Goal: Task Accomplishment & Management: Manage account settings

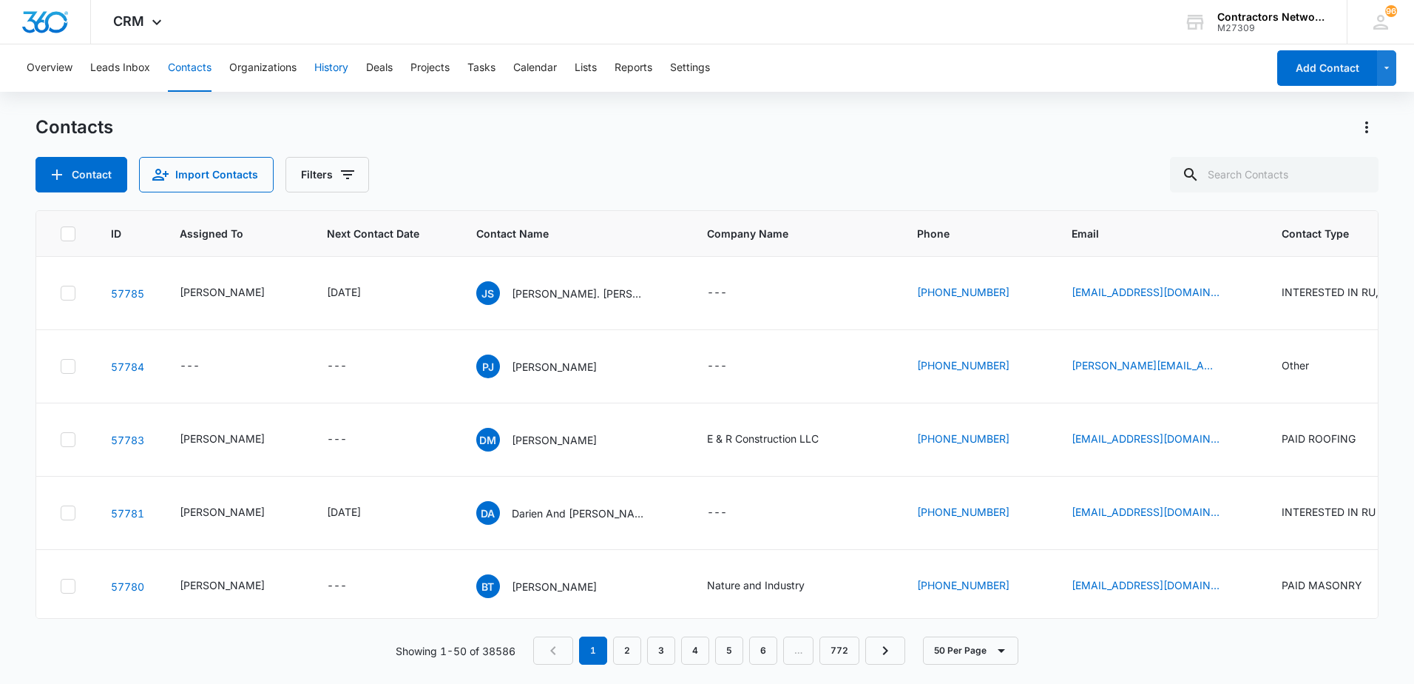
click at [332, 70] on button "History" at bounding box center [331, 67] width 34 height 47
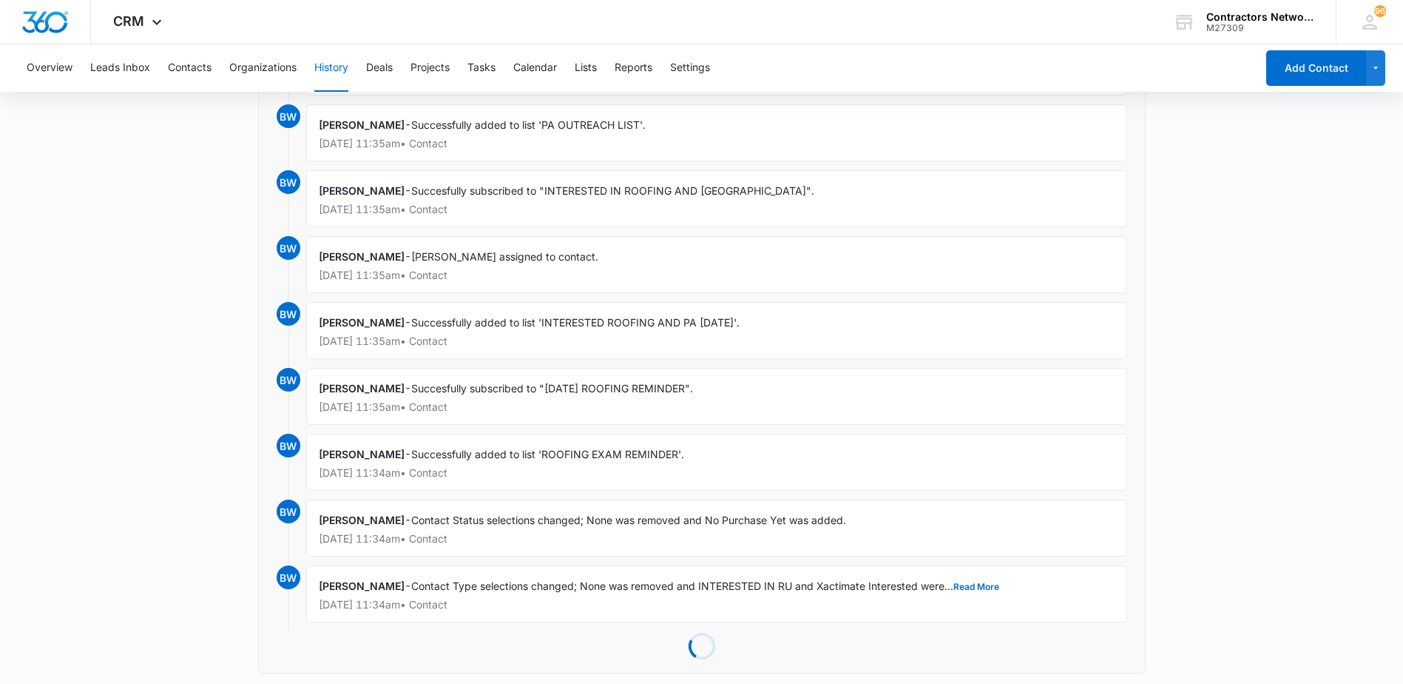
scroll to position [1875, 0]
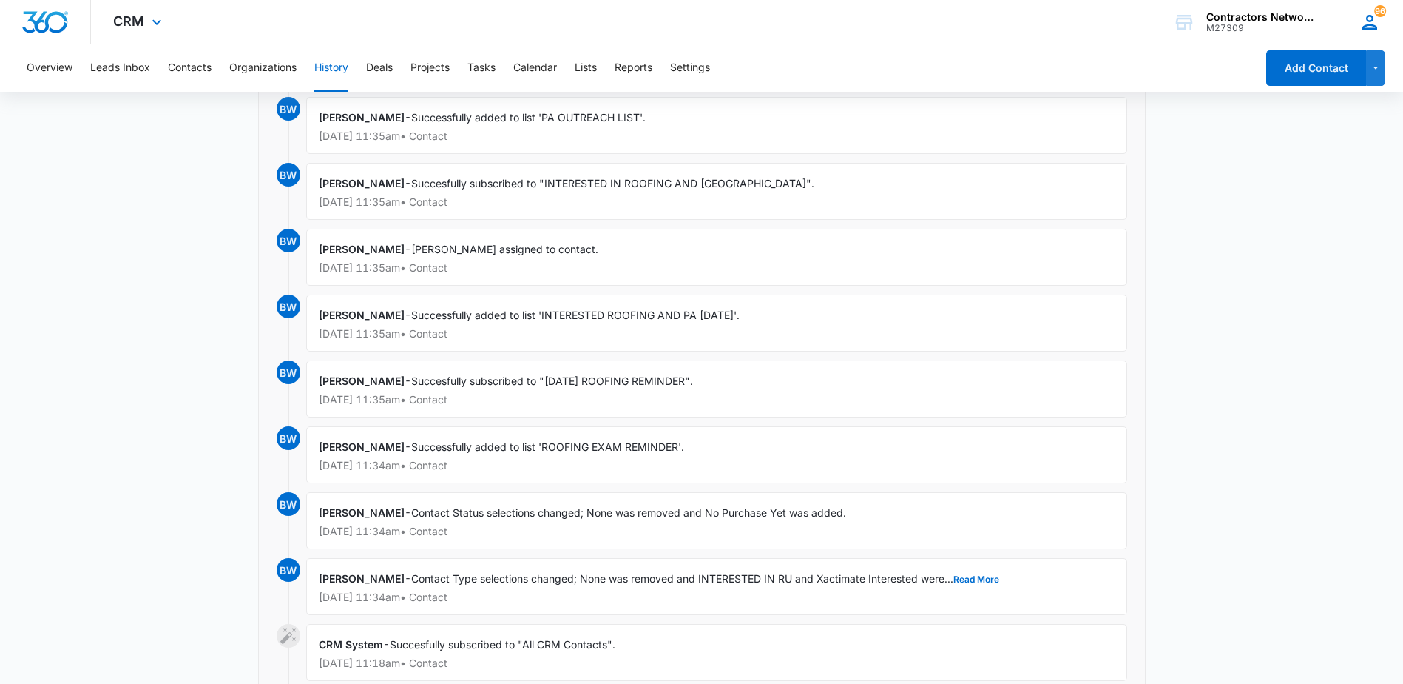
click at [1363, 29] on icon at bounding box center [1370, 22] width 15 height 15
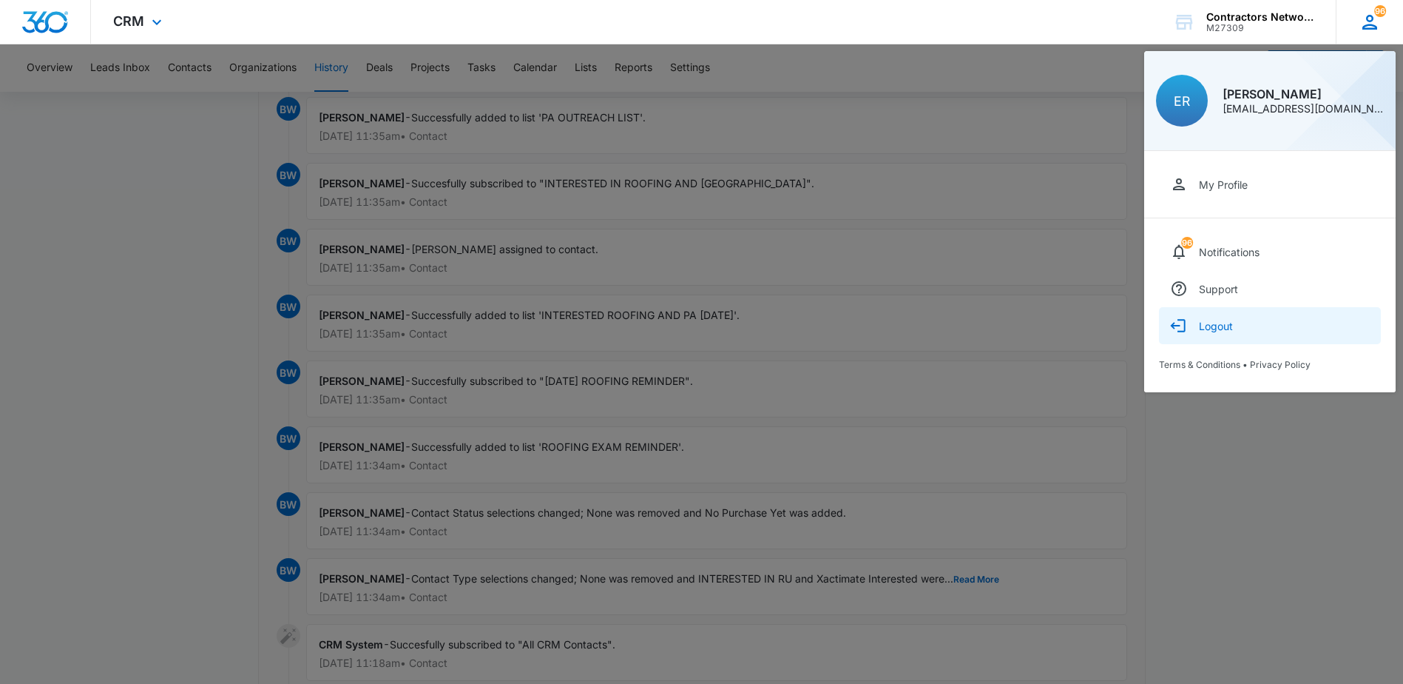
click at [1192, 327] on button "Logout" at bounding box center [1270, 325] width 222 height 37
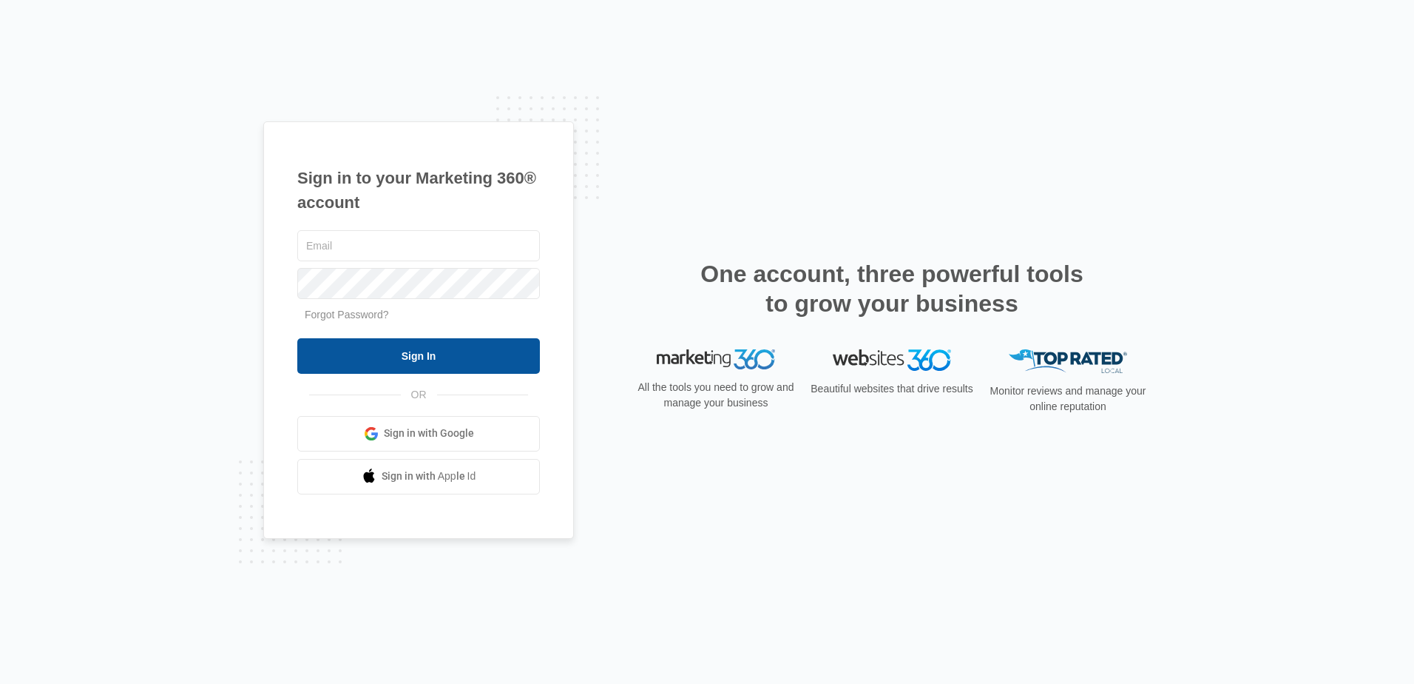
type input "[EMAIL_ADDRESS][DOMAIN_NAME]"
click at [452, 356] on input "Sign In" at bounding box center [418, 356] width 243 height 36
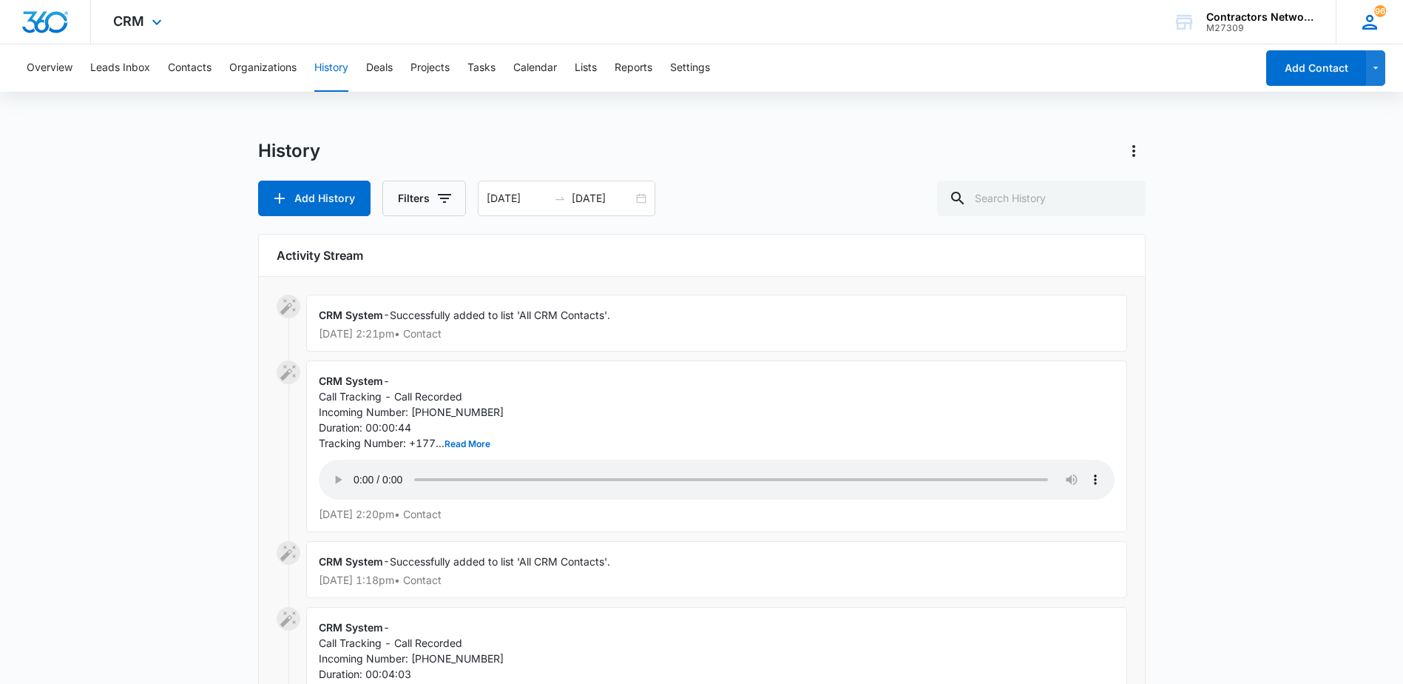
click at [1377, 27] on icon at bounding box center [1370, 22] width 15 height 15
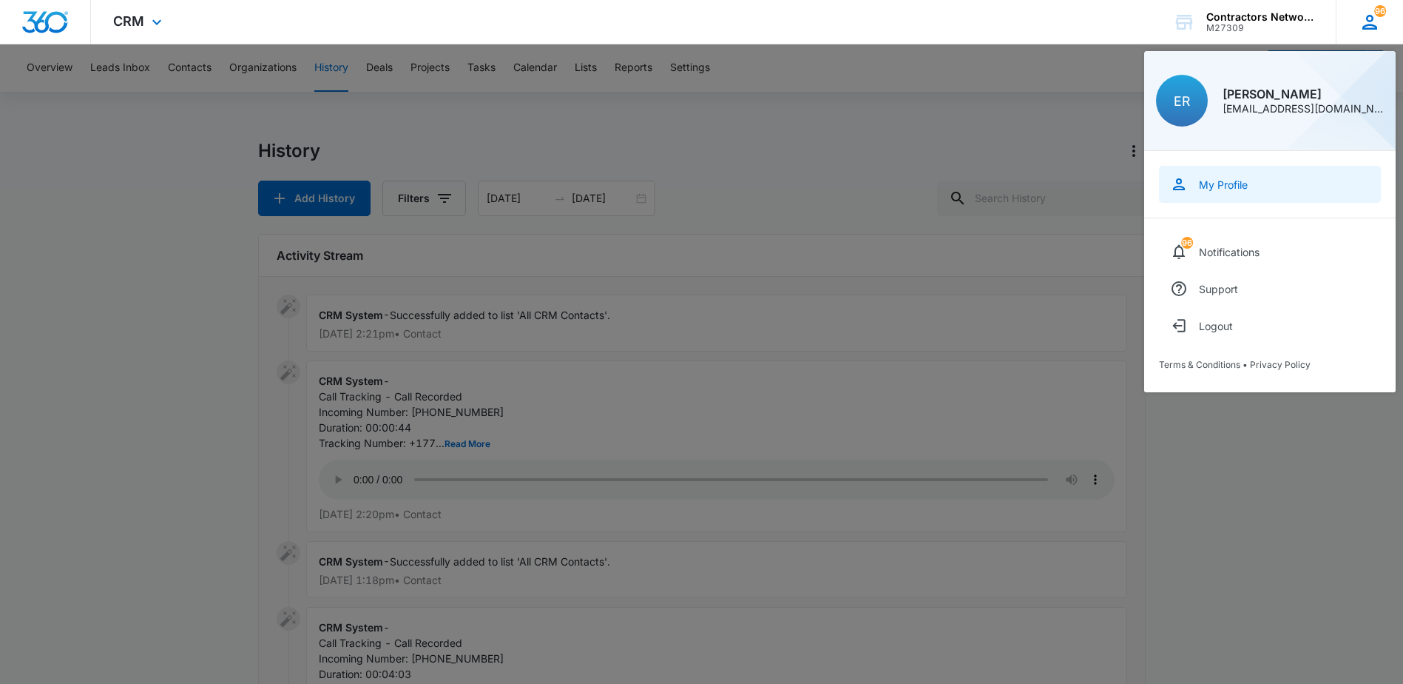
click at [1219, 185] on div "My Profile" at bounding box center [1223, 184] width 49 height 13
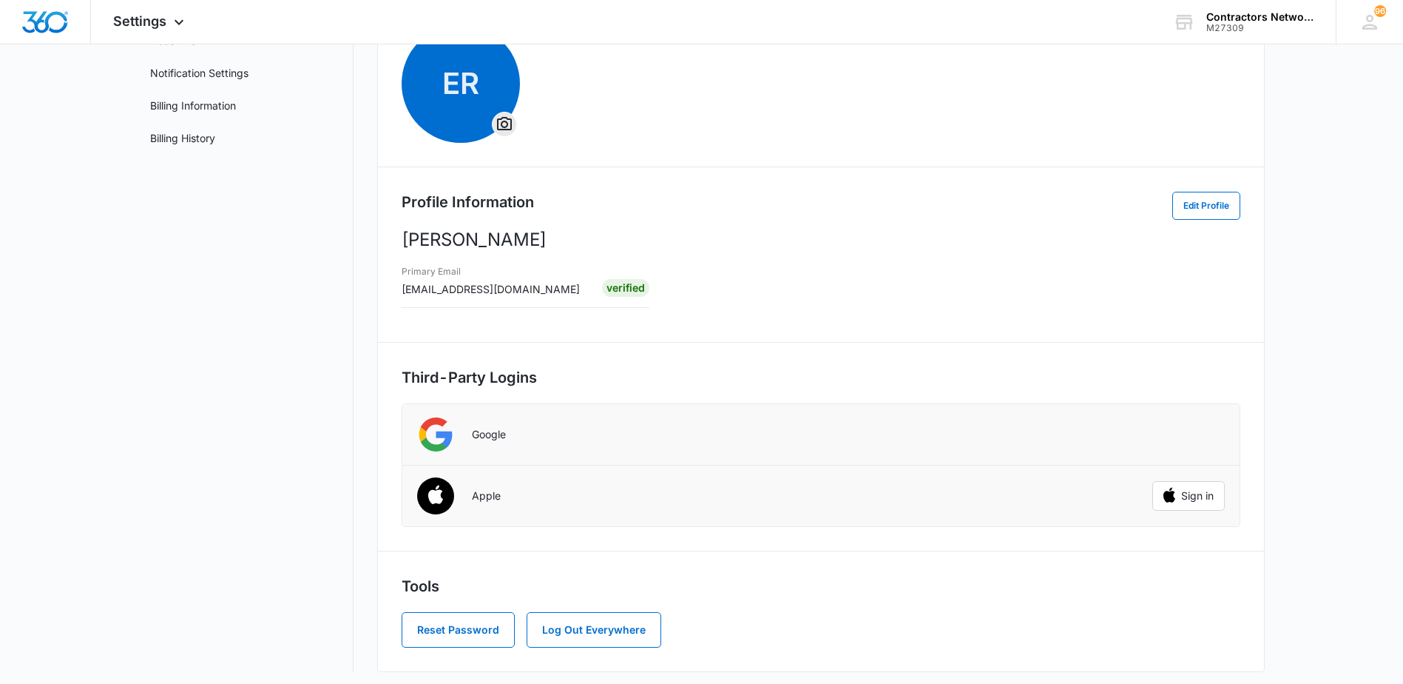
scroll to position [141, 0]
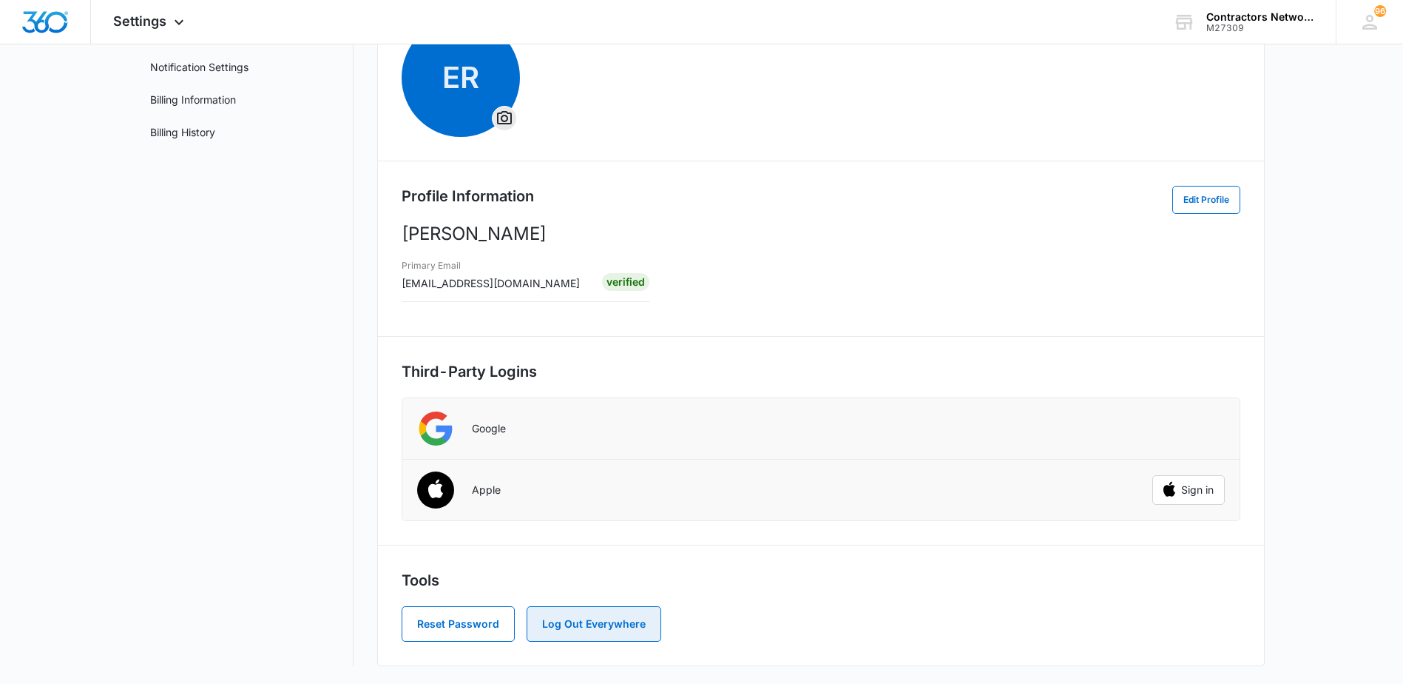
click at [591, 627] on button "Log Out Everywhere" at bounding box center [594, 624] width 135 height 36
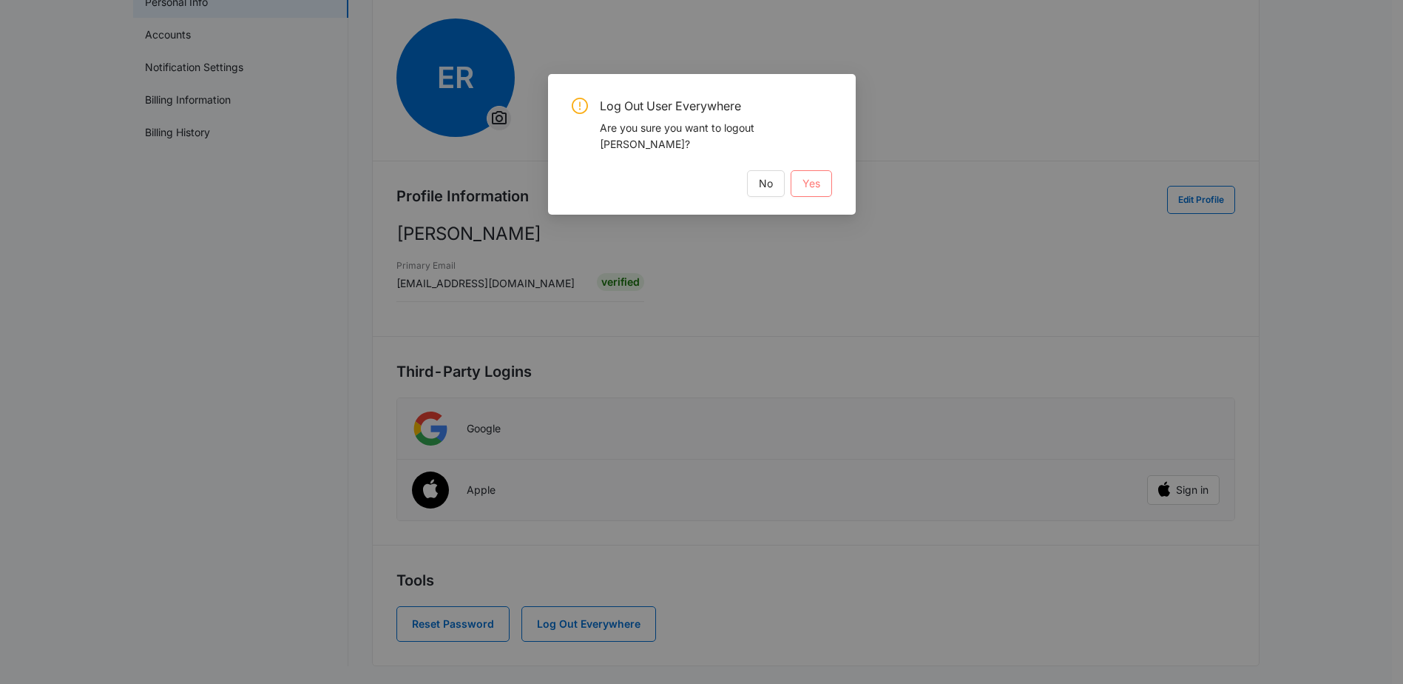
click at [826, 170] on button "Yes" at bounding box center [811, 183] width 41 height 27
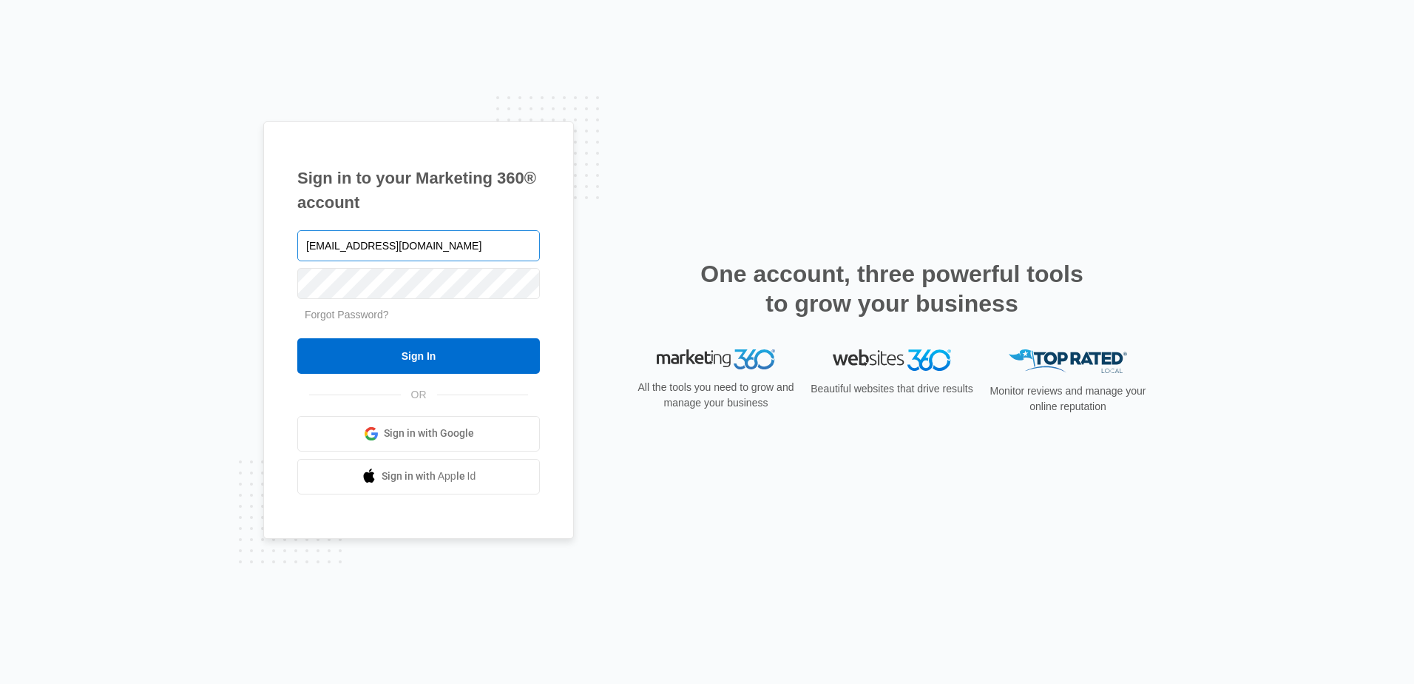
click at [489, 243] on input "elvis@contractorsnetworkandtrainingcenter.com" at bounding box center [418, 245] width 243 height 31
type input "bozena@contractorsnetworkandtrainingcenter.com"
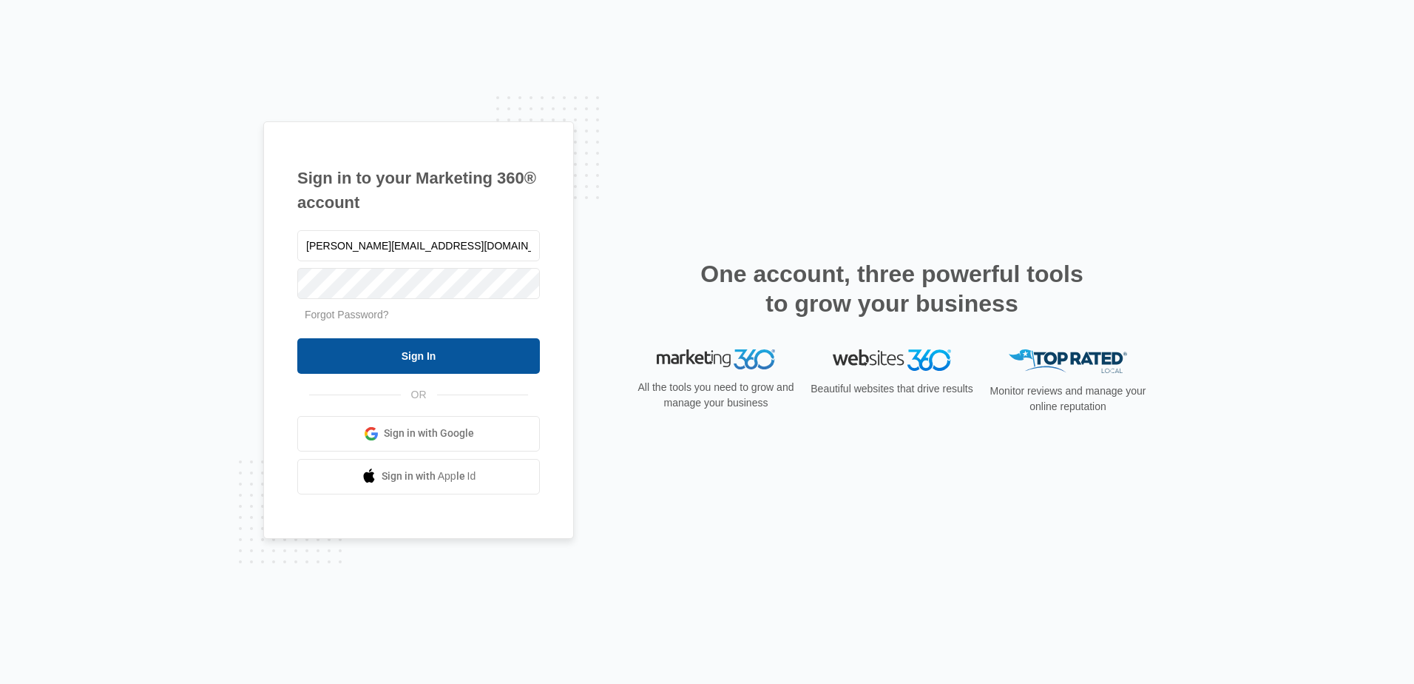
click at [401, 360] on input "Sign In" at bounding box center [418, 356] width 243 height 36
